Goal: Check status: Check status

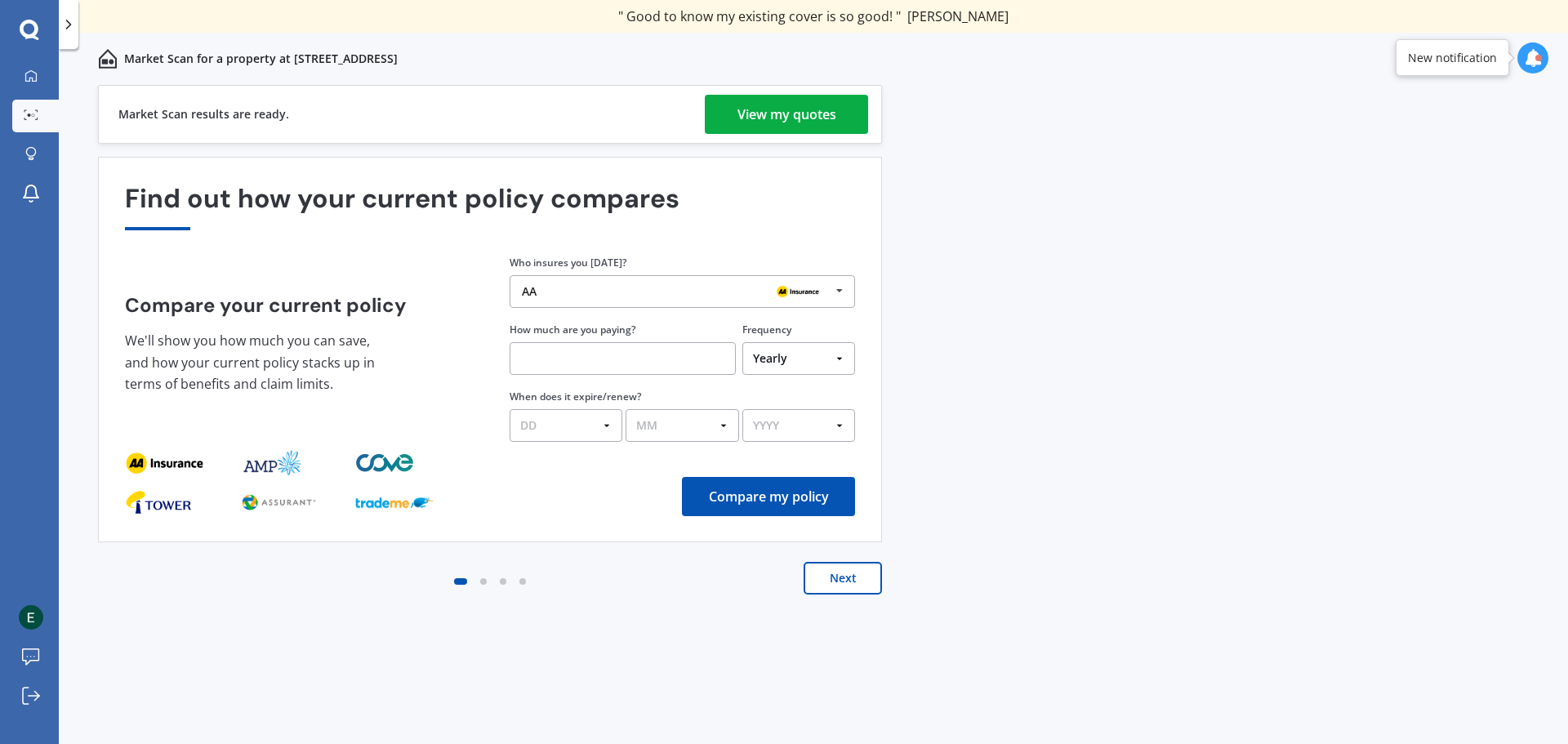
click at [823, 123] on div "View my quotes" at bounding box center [787, 114] width 99 height 39
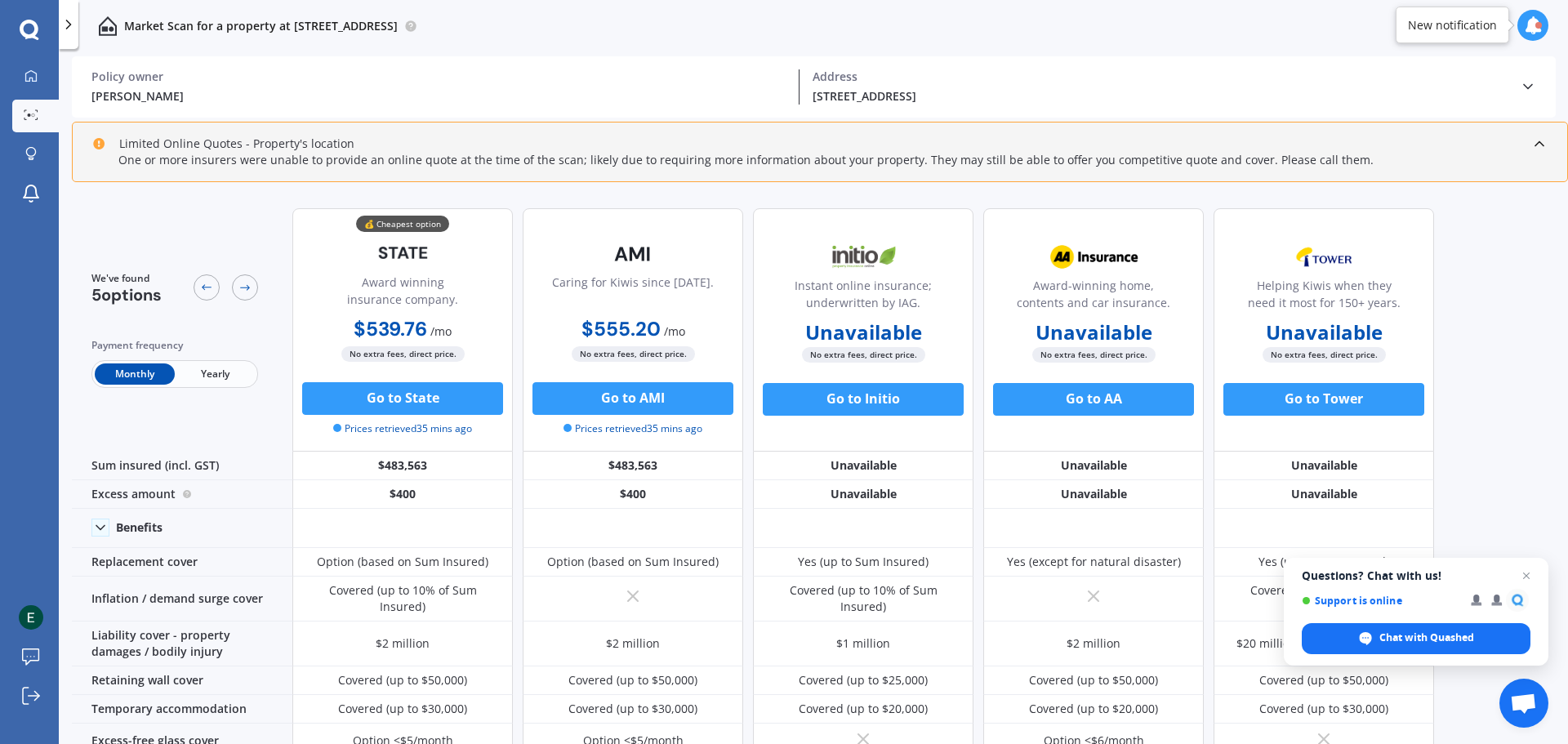
click at [1529, 79] on icon at bounding box center [1528, 87] width 17 height 17
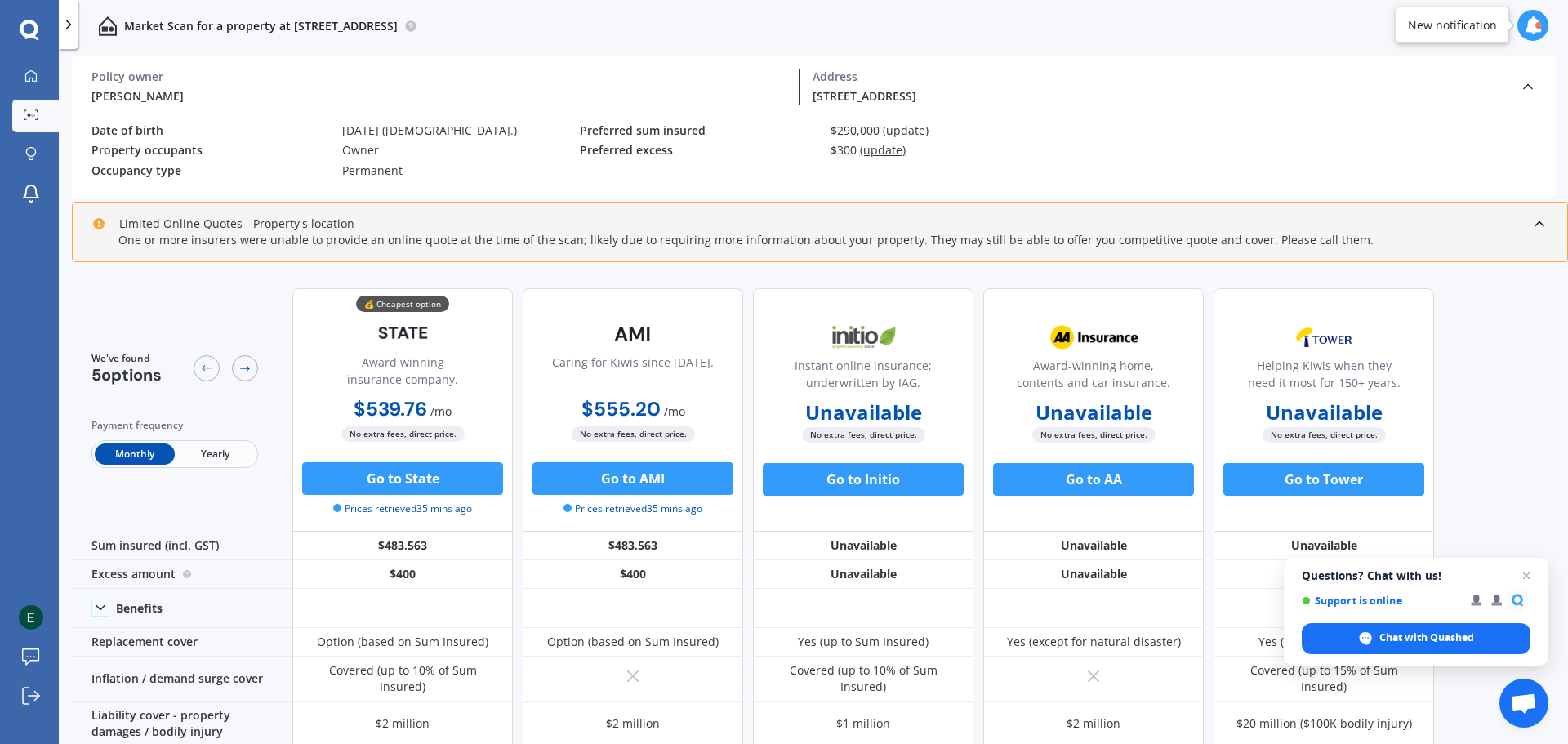
click at [883, 151] on span "(update)" at bounding box center [883, 150] width 46 height 16
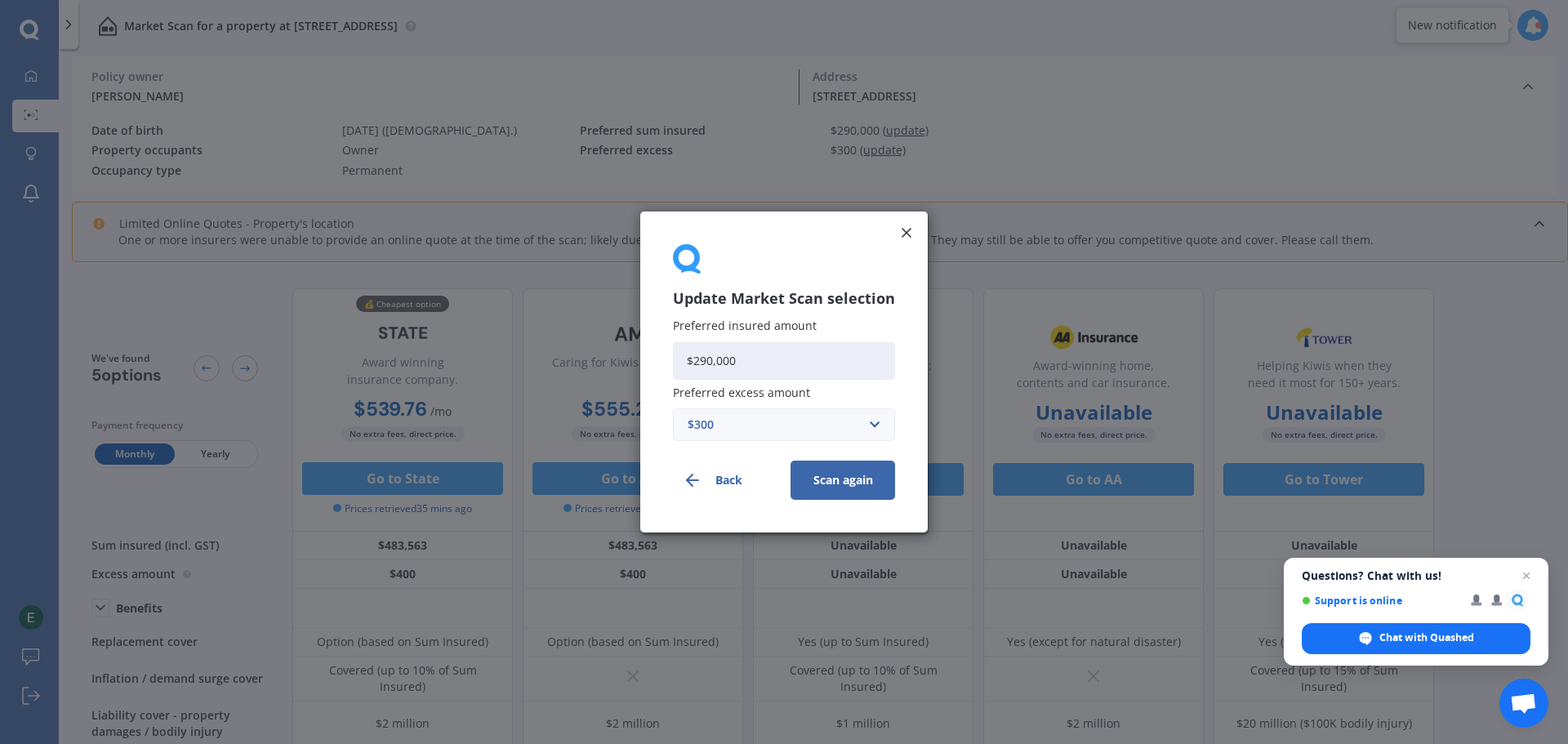
click at [801, 423] on div "$300" at bounding box center [774, 425] width 173 height 18
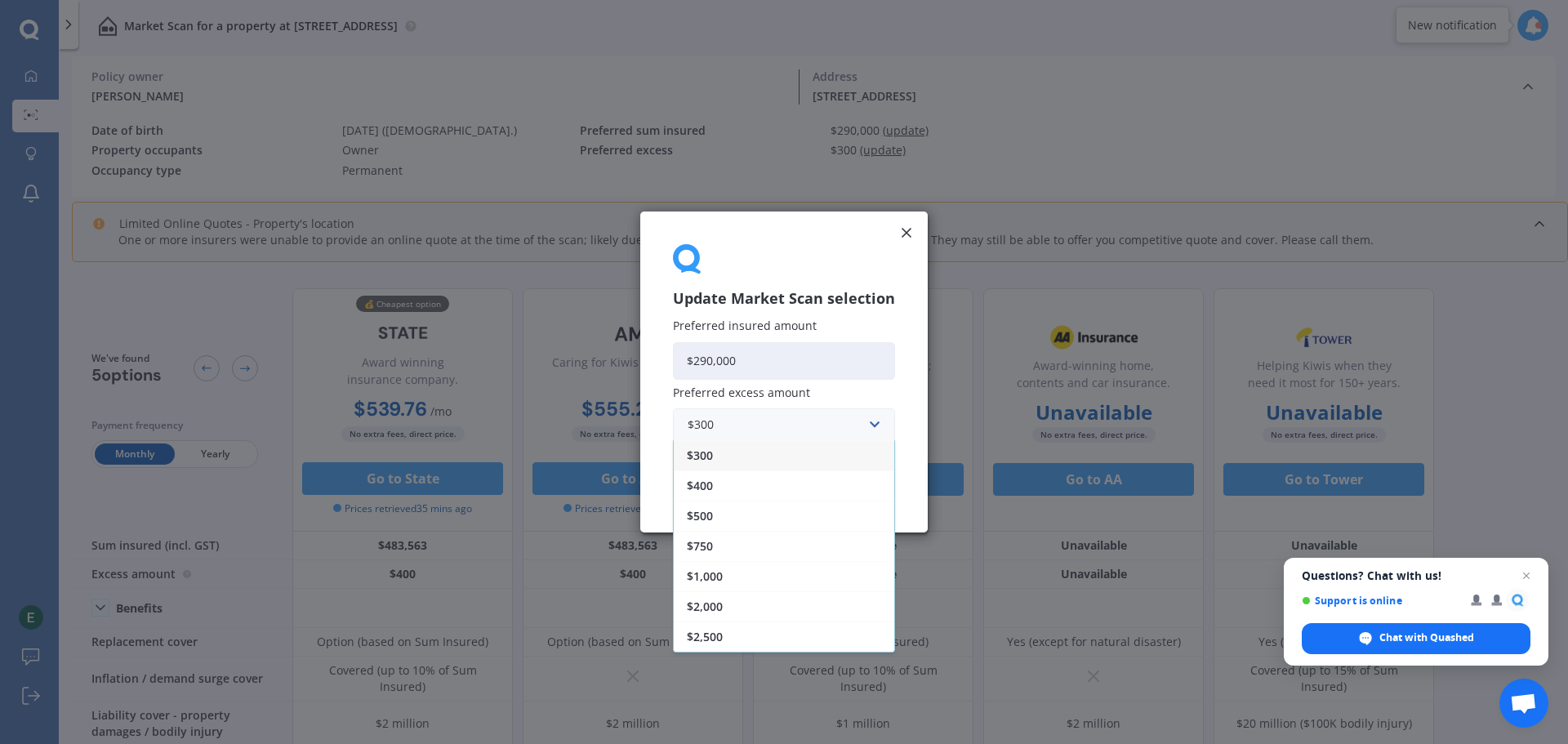
click at [723, 640] on span "$2,500" at bounding box center [704, 636] width 36 height 11
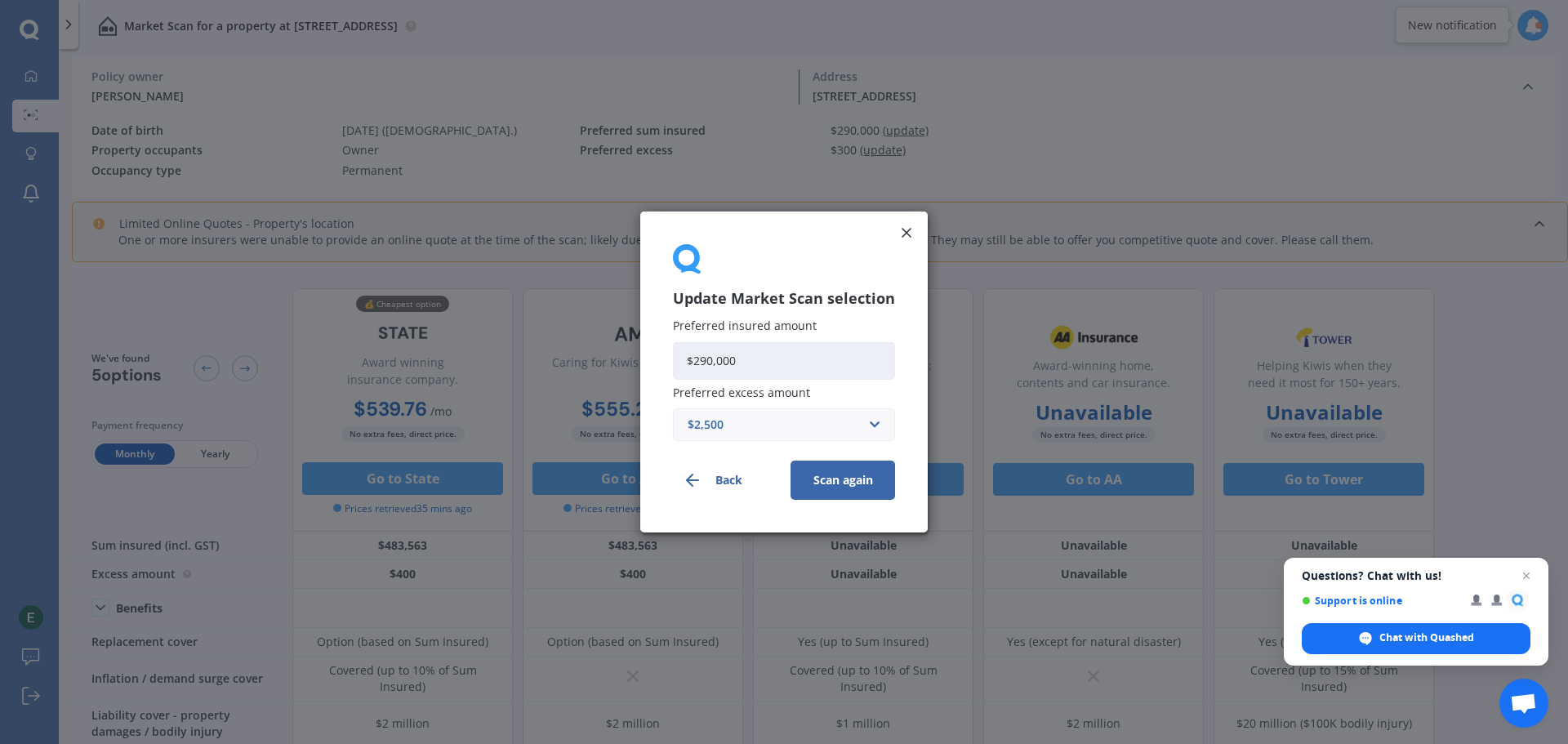
click at [1207, 141] on div "Update Market Scan selection Preferred insured amount $290,000 Preferred excess…" at bounding box center [784, 372] width 1568 height 744
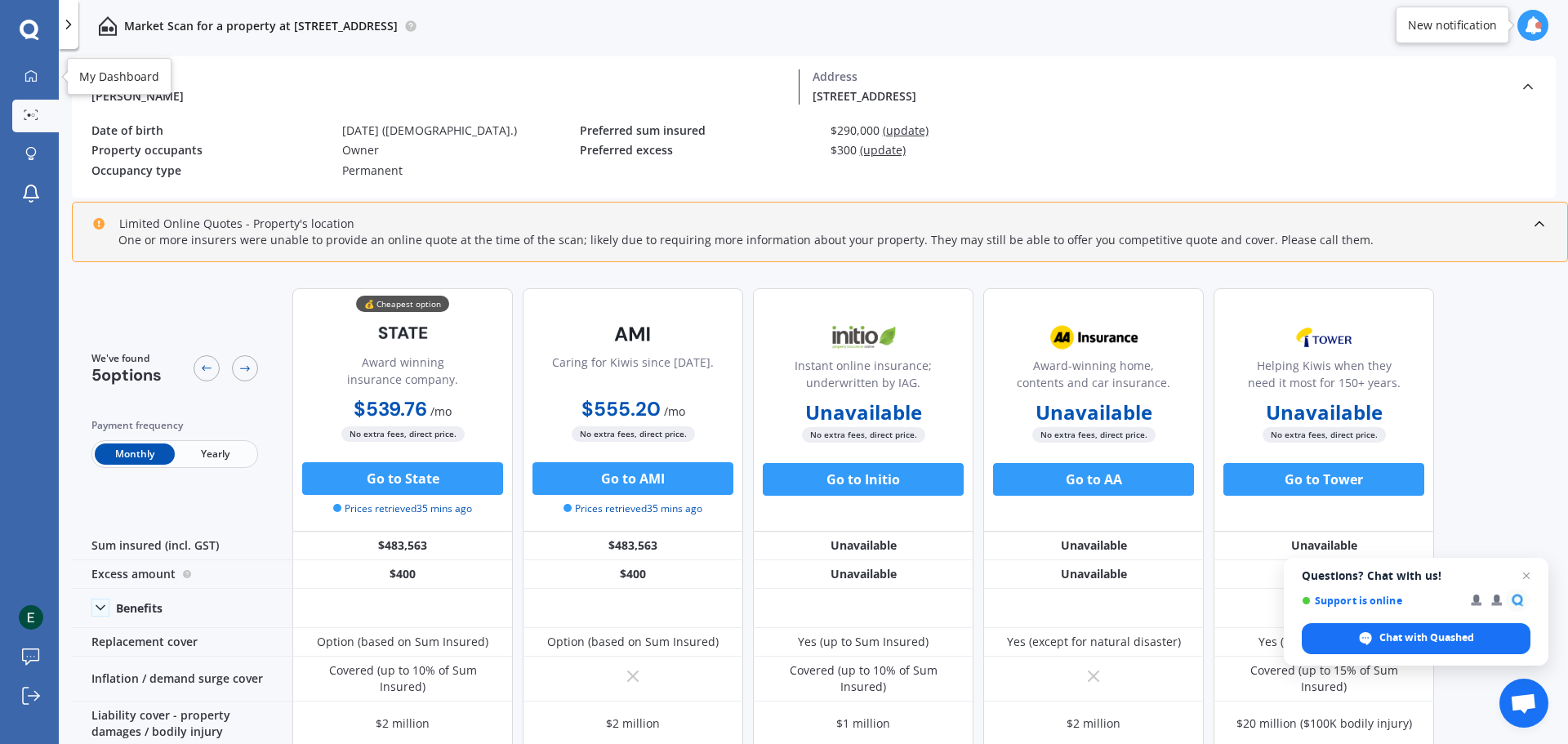
click at [32, 81] on icon at bounding box center [31, 75] width 13 height 13
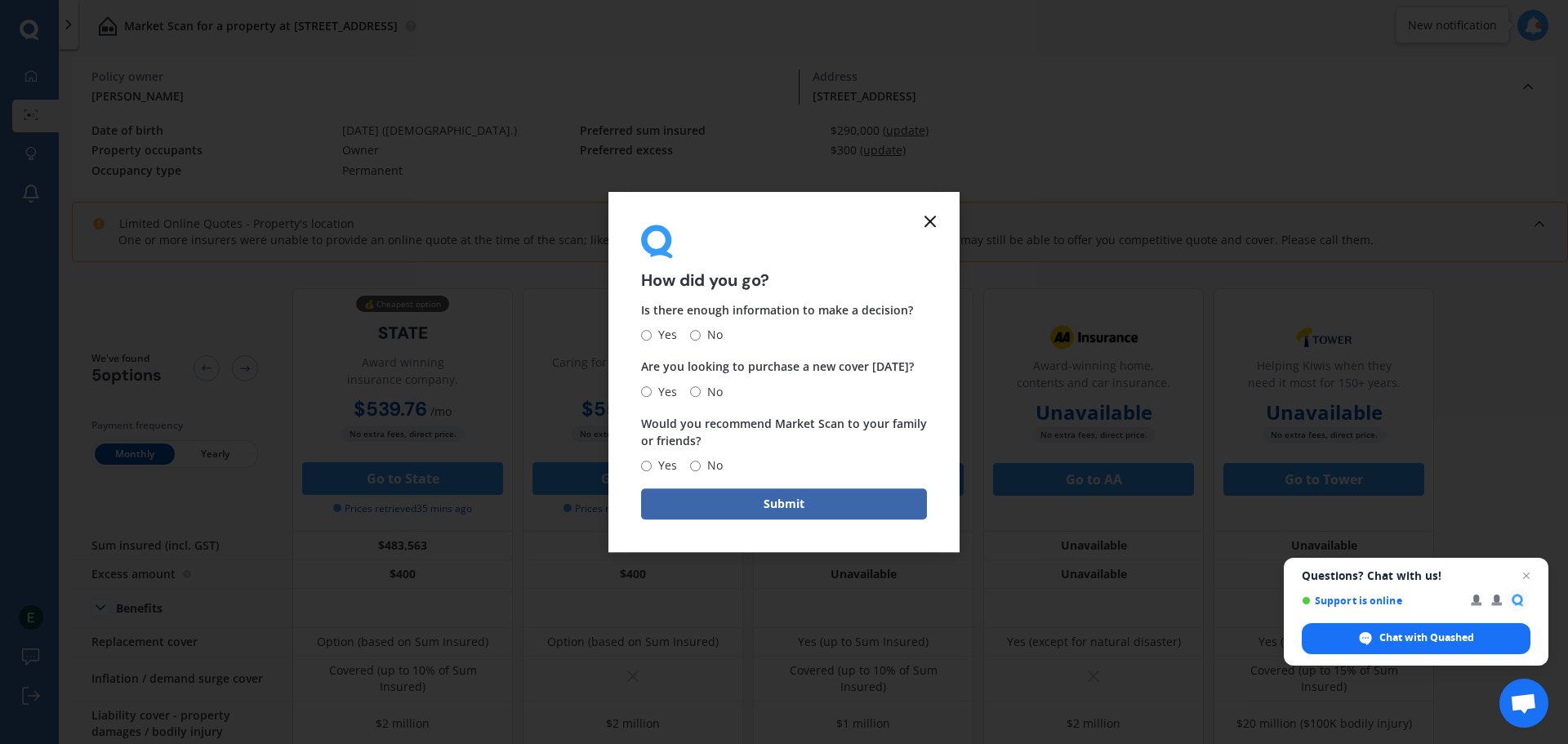
click at [701, 332] on span "No" at bounding box center [711, 335] width 22 height 19
click at [700, 332] on input "No" at bounding box center [696, 335] width 10 height 11
radio input "true"
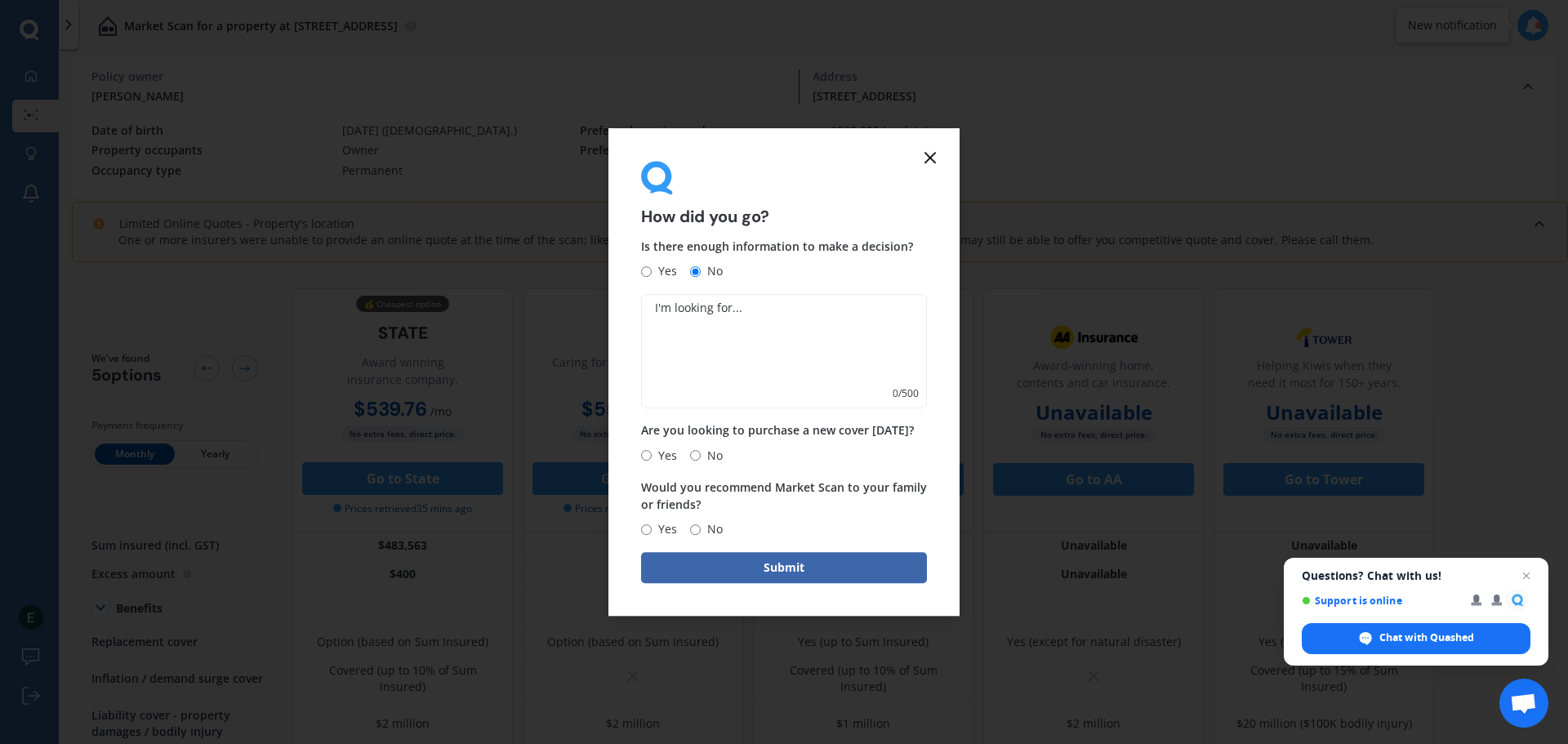
drag, startPoint x: 931, startPoint y: 161, endPoint x: 911, endPoint y: 158, distance: 20.2
click at [928, 161] on icon at bounding box center [930, 158] width 19 height 19
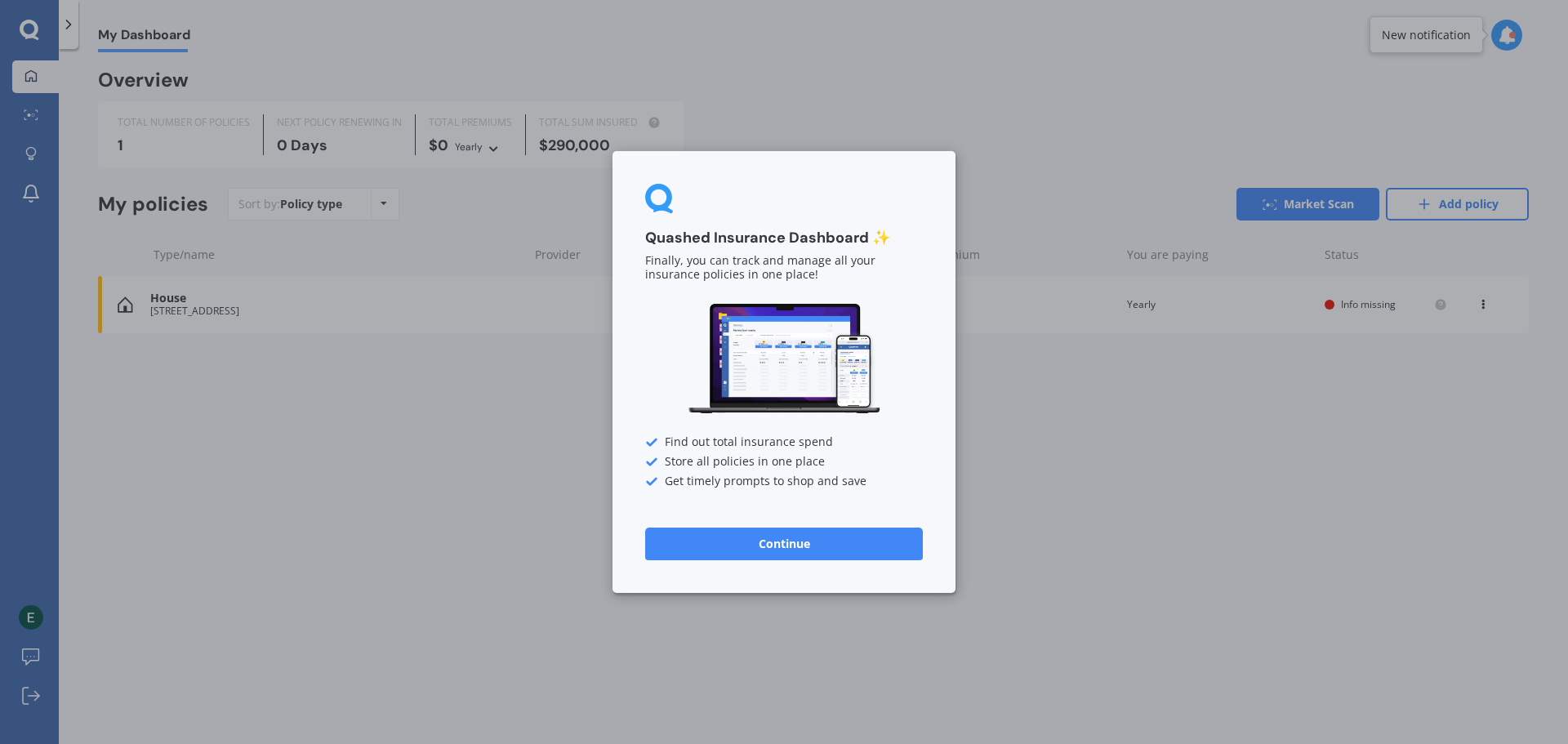
click at [1143, 60] on div "Quashed Insurance Dashboard ✨ Finally, you can track and manage all your insura…" at bounding box center [784, 372] width 1568 height 744
drag, startPoint x: 824, startPoint y: 546, endPoint x: 885, endPoint y: 483, distance: 87.7
click at [825, 546] on button "Continue" at bounding box center [783, 544] width 277 height 32
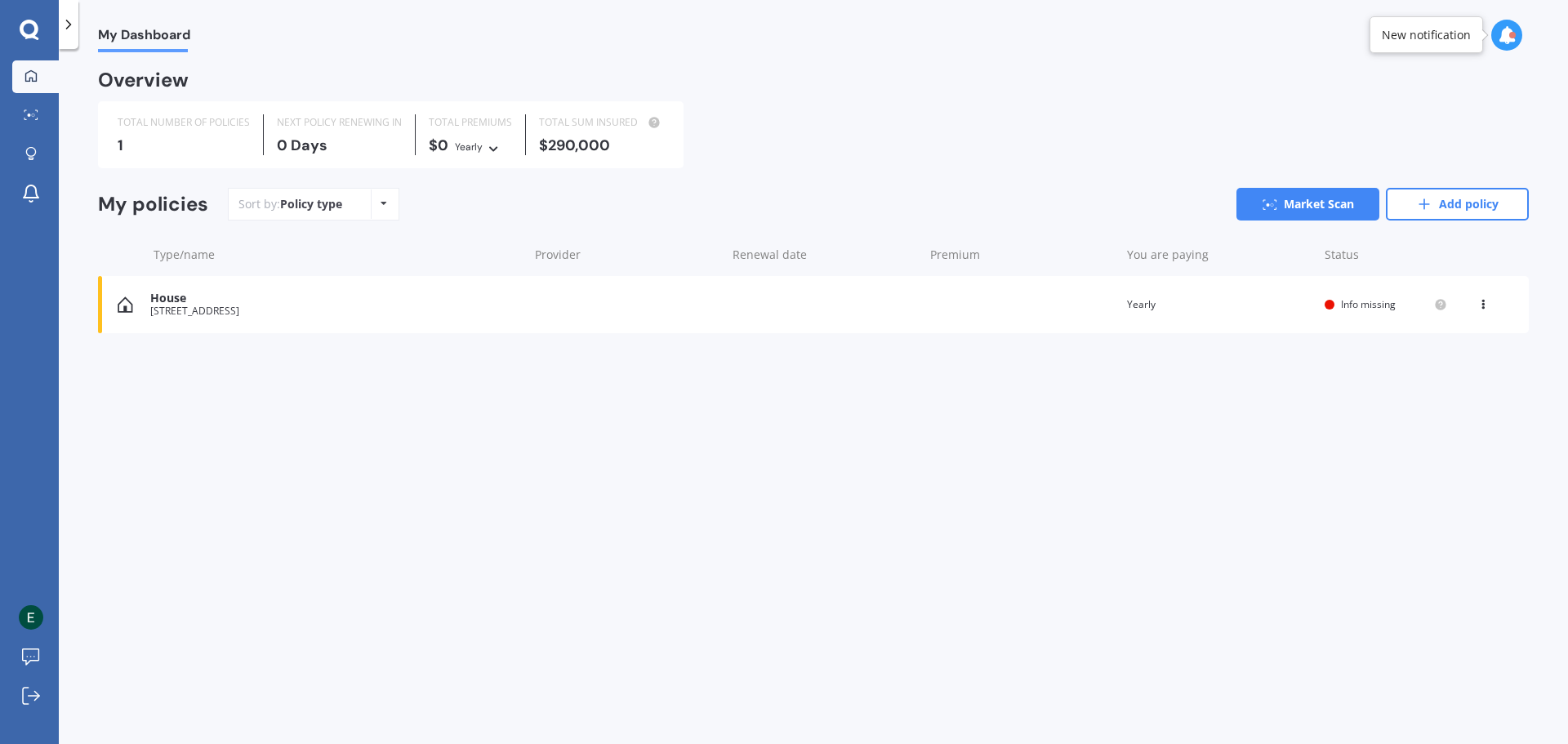
click at [1317, 204] on link "Market Scan" at bounding box center [1307, 204] width 143 height 32
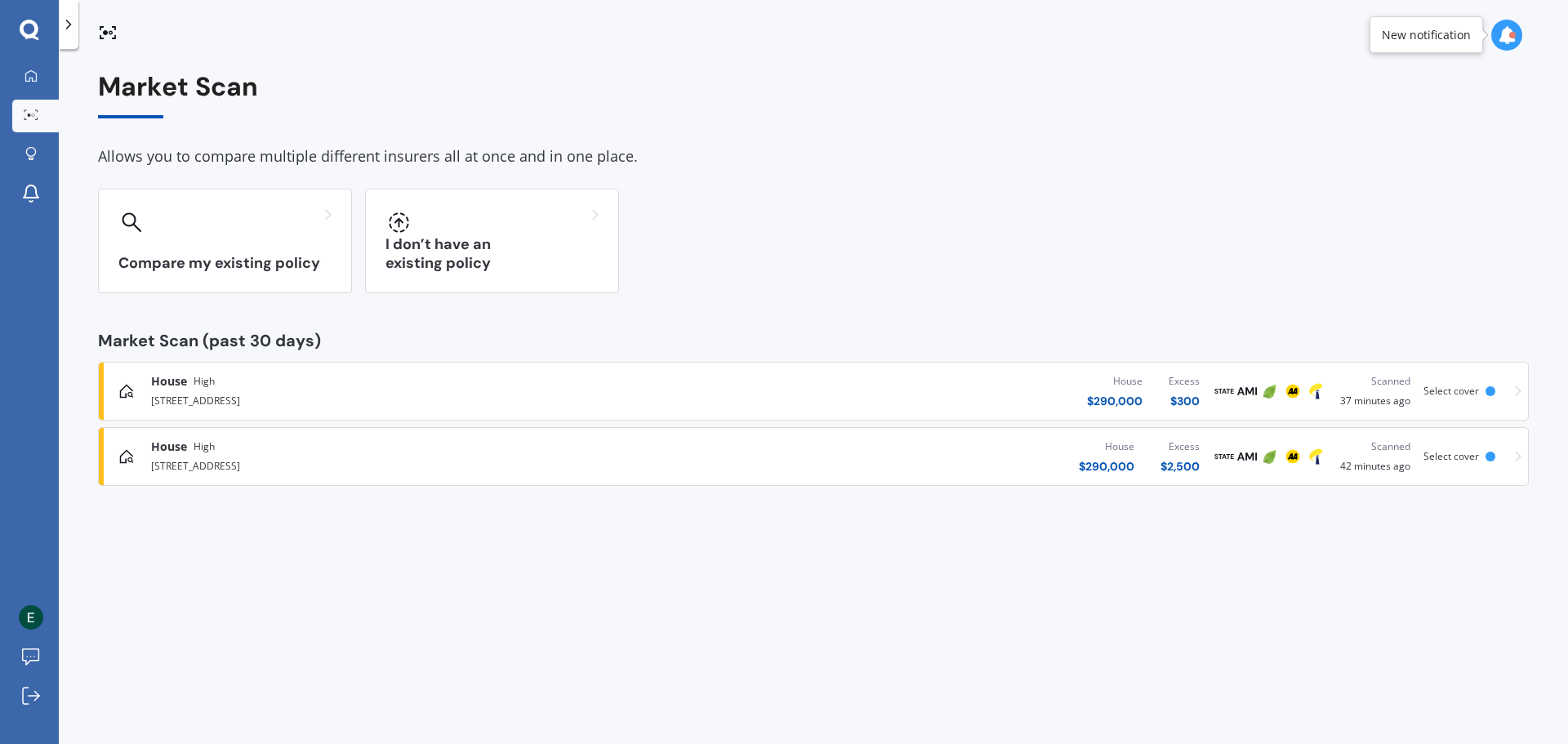
click at [545, 211] on div at bounding box center [493, 222] width 214 height 26
